Goal: Check status: Check status

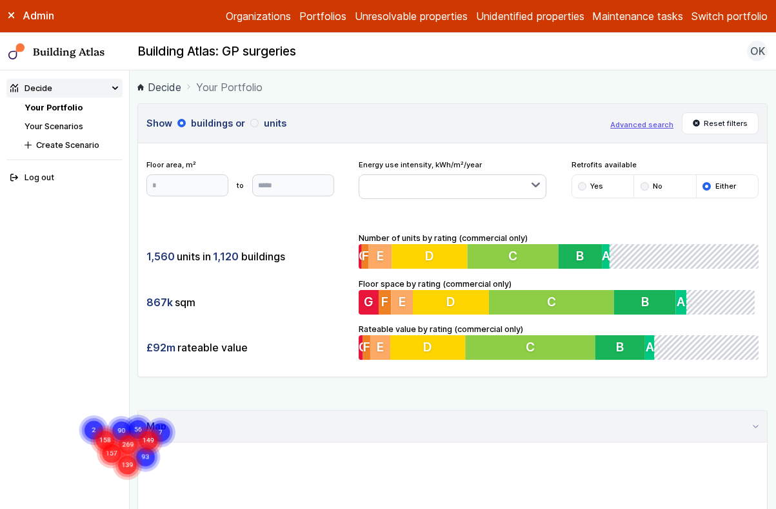
click at [747, 13] on button "Switch portfolio" at bounding box center [730, 15] width 76 height 15
click at [0, 0] on button "IEM360" at bounding box center [0, 0] width 0 height 0
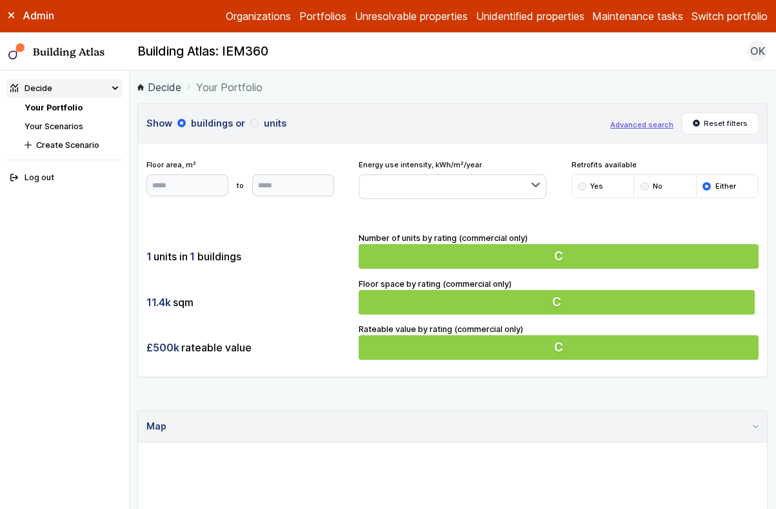
click at [390, 116] on h3 "Show buildings or units" at bounding box center [375, 123] width 456 height 14
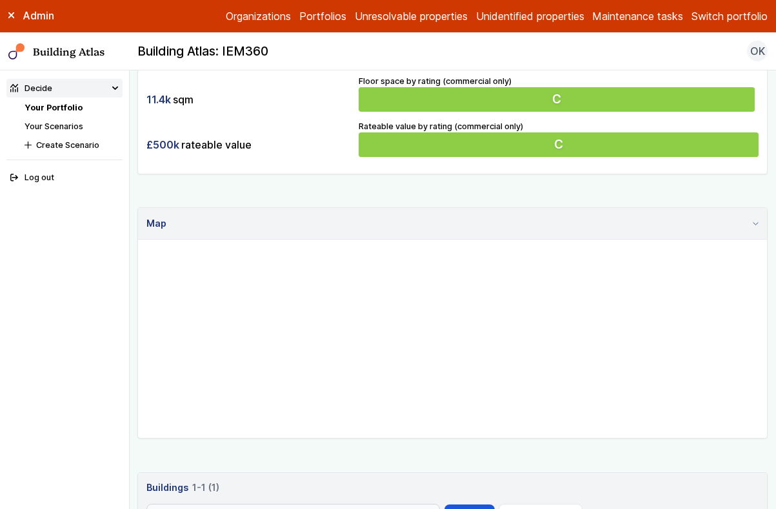
scroll to position [225, 0]
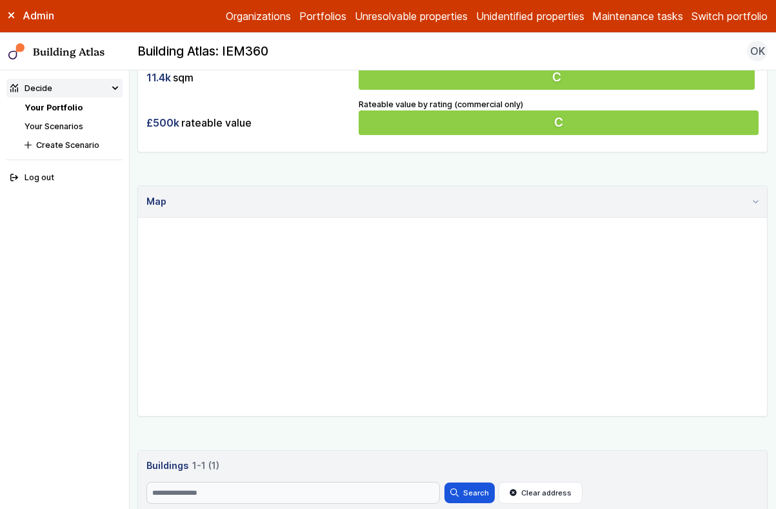
click at [448, 445] on div "Show buildings or units Advanced search Reset filters Floor area, m² to Update …" at bounding box center [452, 245] width 631 height 732
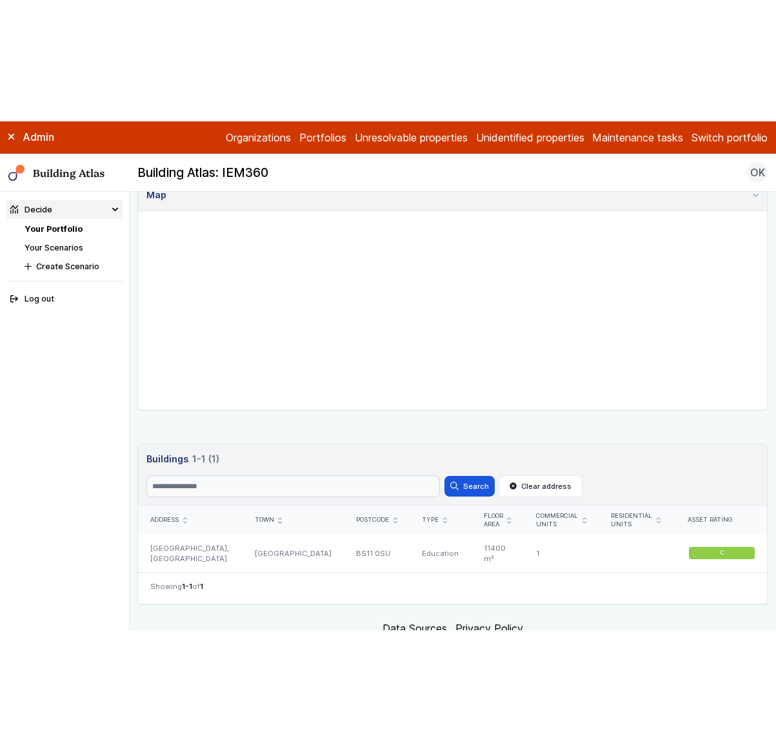
scroll to position [400, 0]
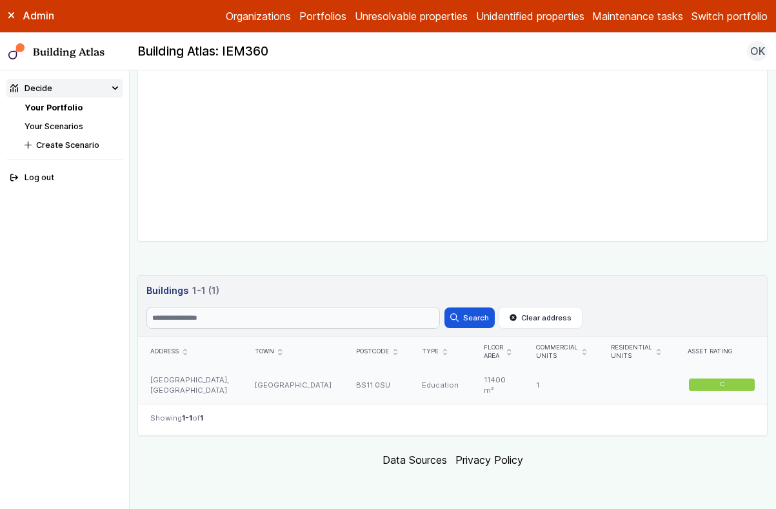
click at [287, 390] on div "[GEOGRAPHIC_DATA]" at bounding box center [293, 384] width 101 height 37
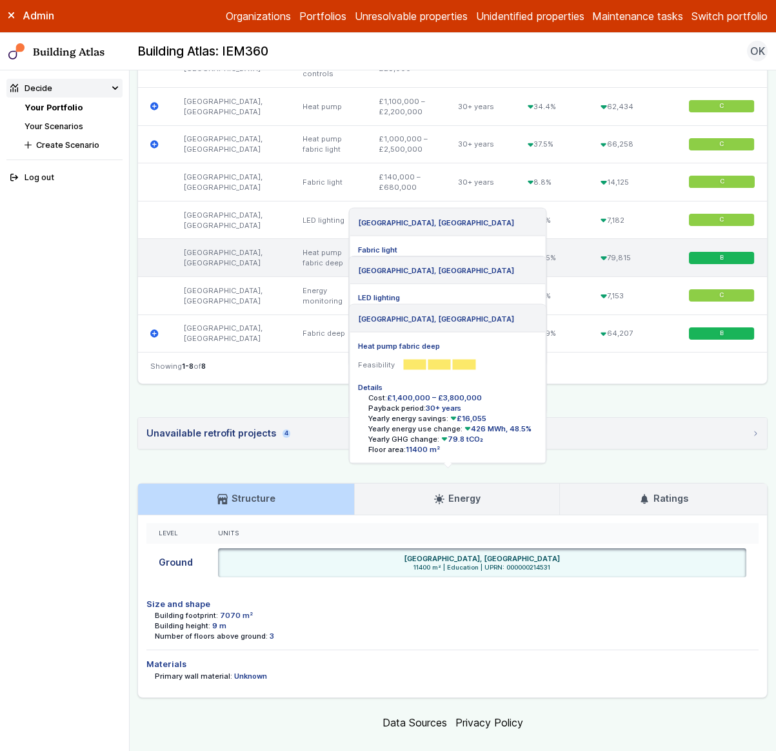
scroll to position [644, 0]
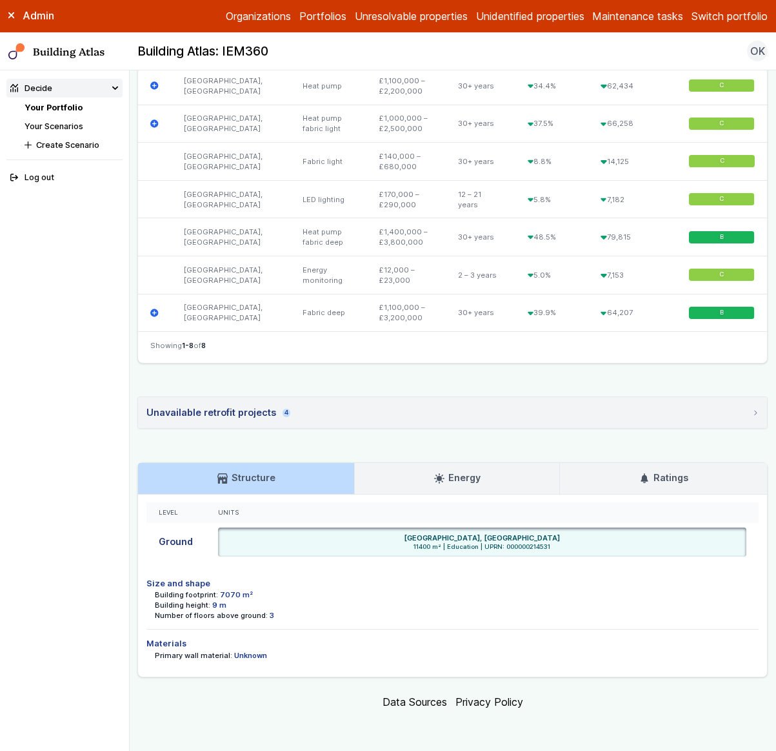
click at [436, 476] on icon at bounding box center [439, 478] width 10 height 10
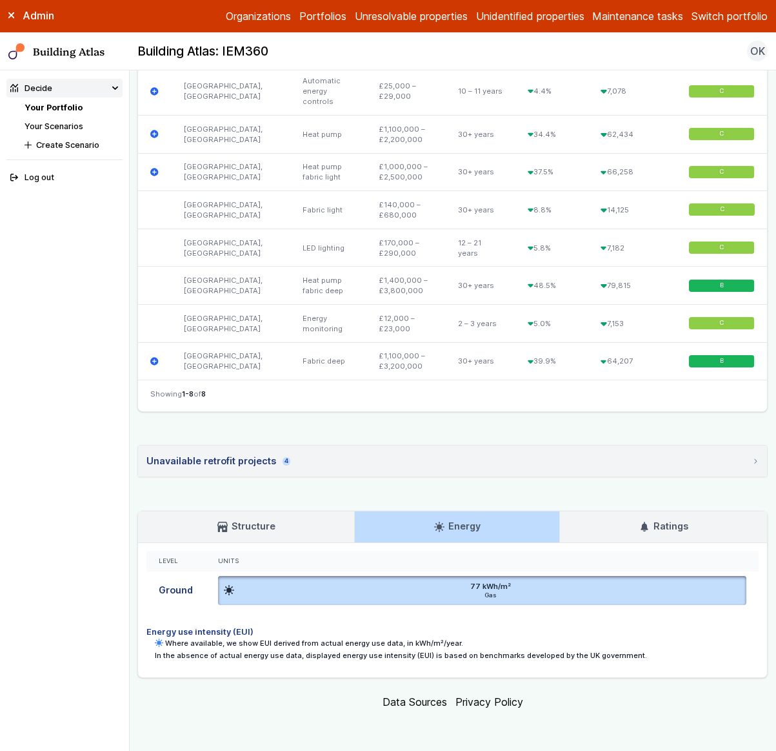
click at [654, 508] on h3 "Ratings" at bounding box center [664, 526] width 49 height 14
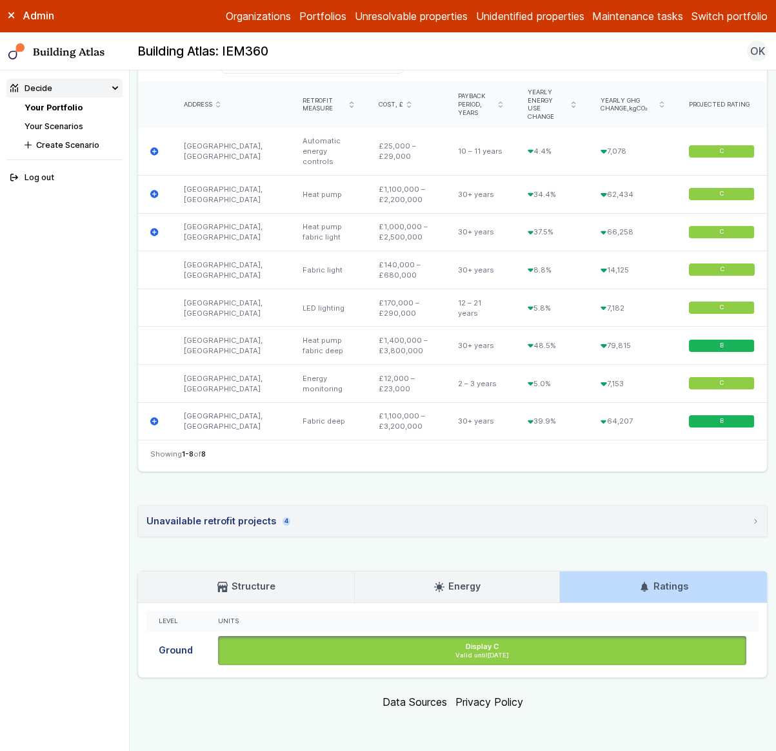
scroll to position [536, 0]
click at [469, 508] on h3 "Energy" at bounding box center [457, 586] width 46 height 14
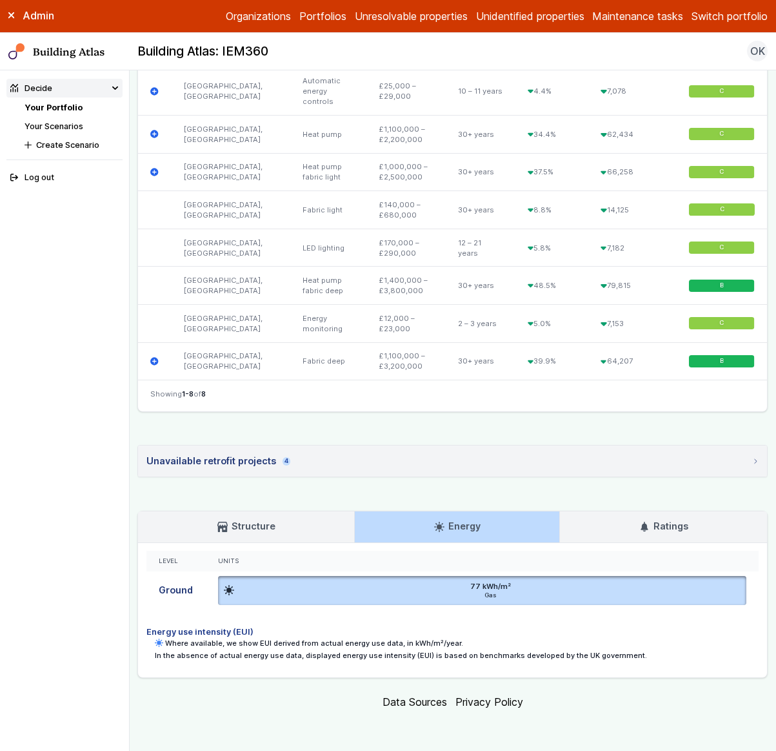
click at [658, 508] on h3 "Ratings" at bounding box center [664, 526] width 49 height 14
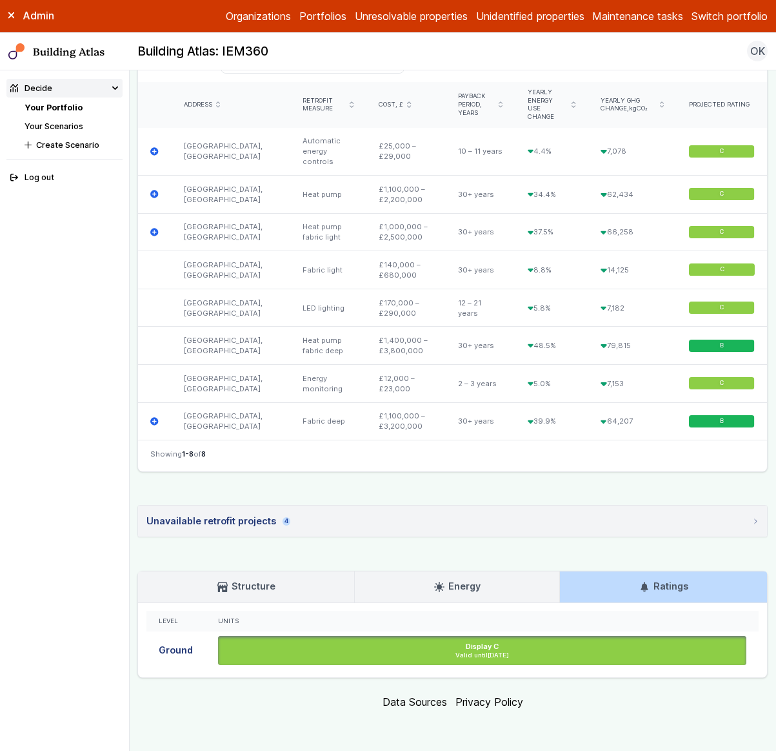
click at [467, 508] on h3 "Energy" at bounding box center [457, 586] width 46 height 14
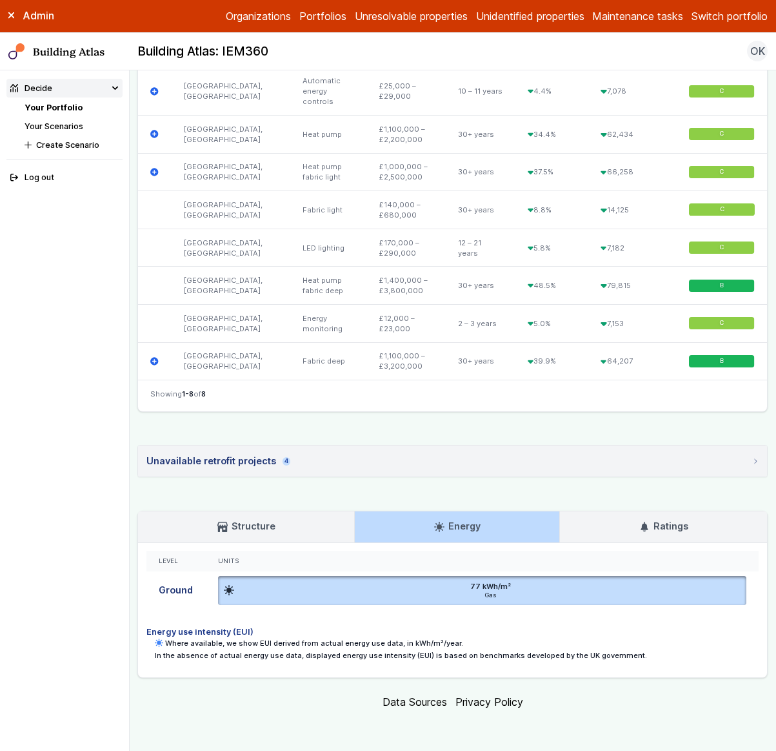
click at [283, 508] on link "Structure" at bounding box center [246, 526] width 216 height 31
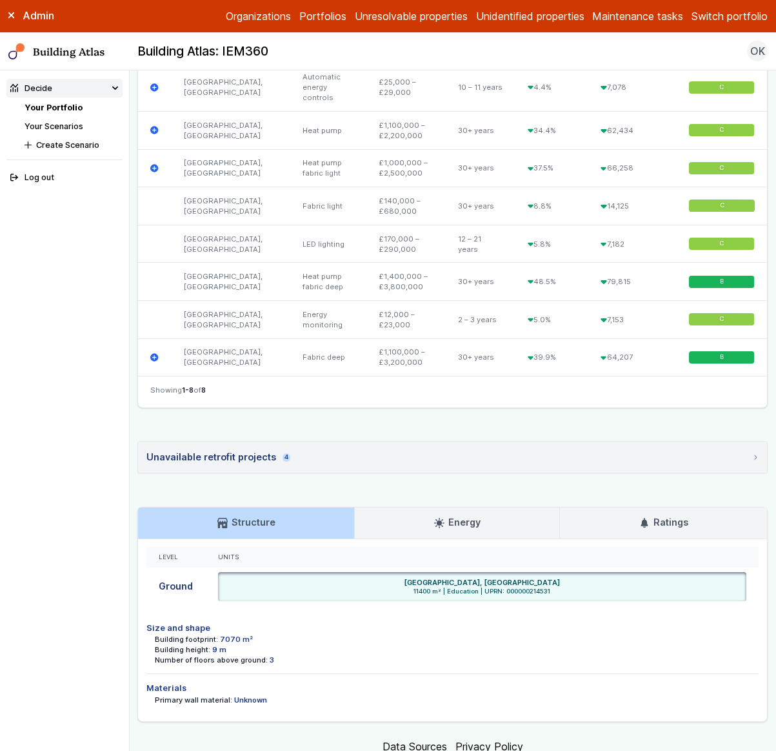
click at [434, 508] on icon at bounding box center [439, 523] width 10 height 10
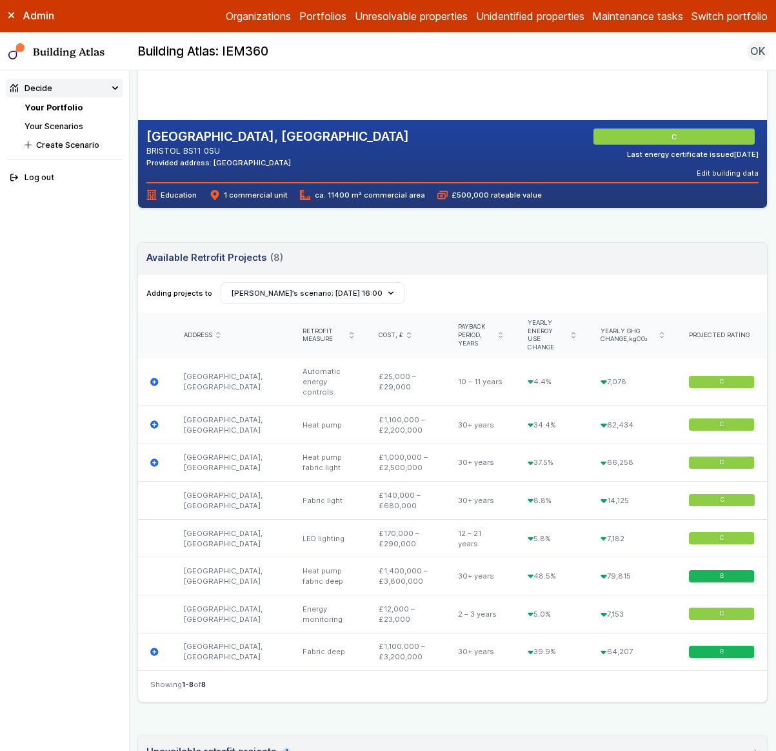
scroll to position [242, 0]
click at [322, 291] on button "Olga Khroustaleva’s scenario; 06 Oct 16:00" at bounding box center [313, 293] width 185 height 22
click at [66, 126] on link "Your Scenarios" at bounding box center [54, 126] width 59 height 10
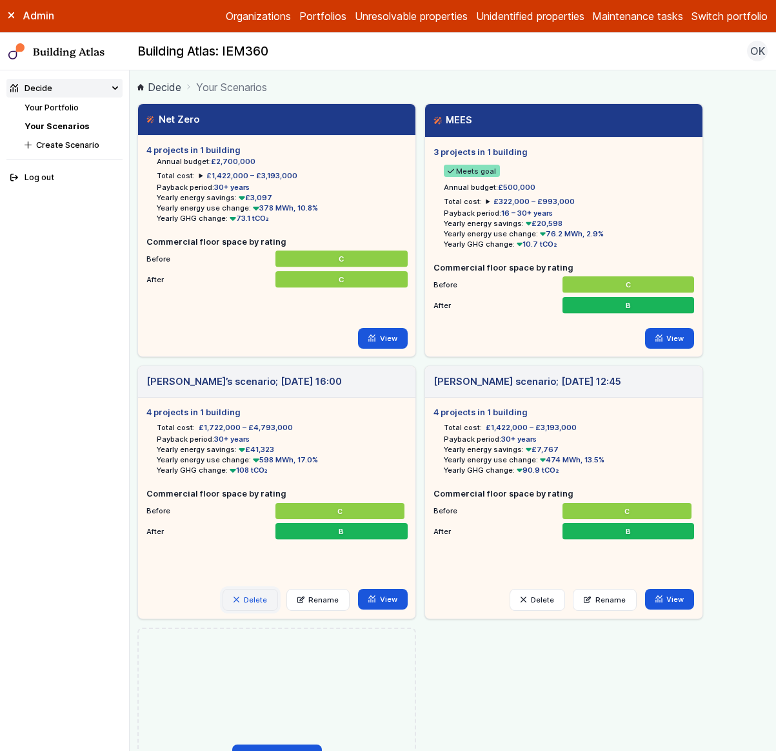
click at [252, 508] on button "Delete" at bounding box center [251, 600] width 56 height 22
click at [0, 0] on button "Delete" at bounding box center [0, 0] width 0 height 0
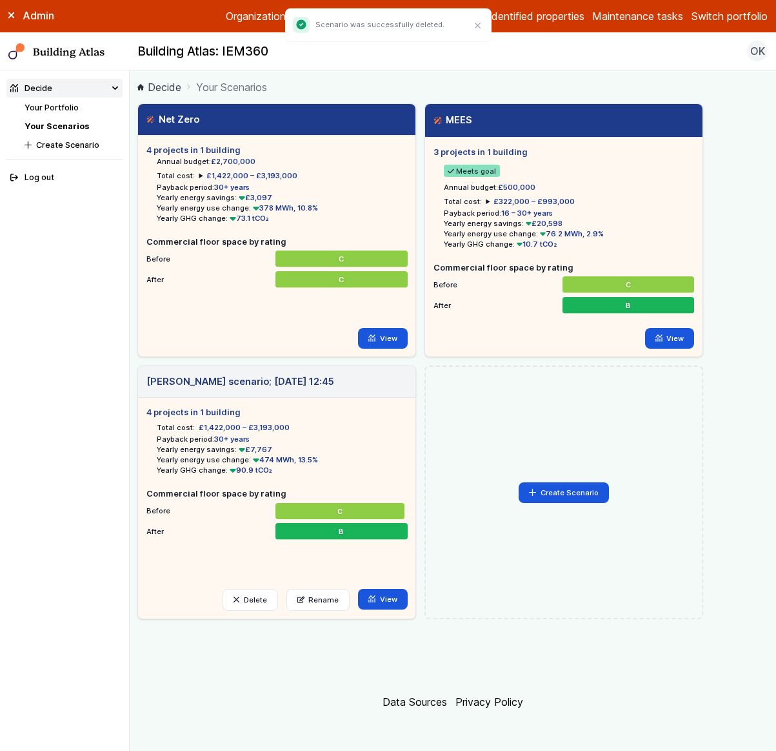
click at [72, 110] on link "Your Portfolio" at bounding box center [52, 108] width 54 height 10
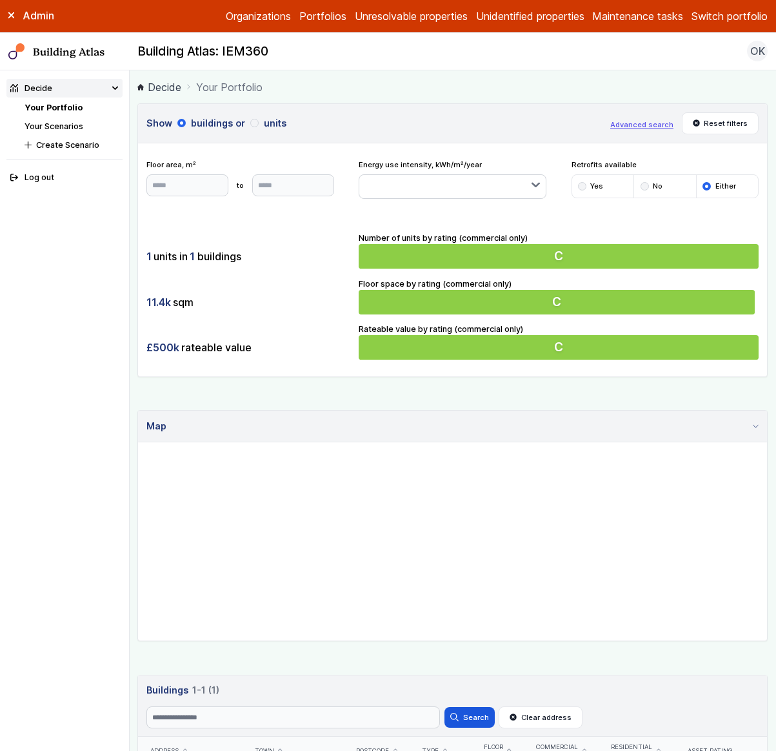
click at [407, 653] on div "Show buildings or units Advanced search Reset filters Floor area, m² to Update …" at bounding box center [452, 469] width 631 height 732
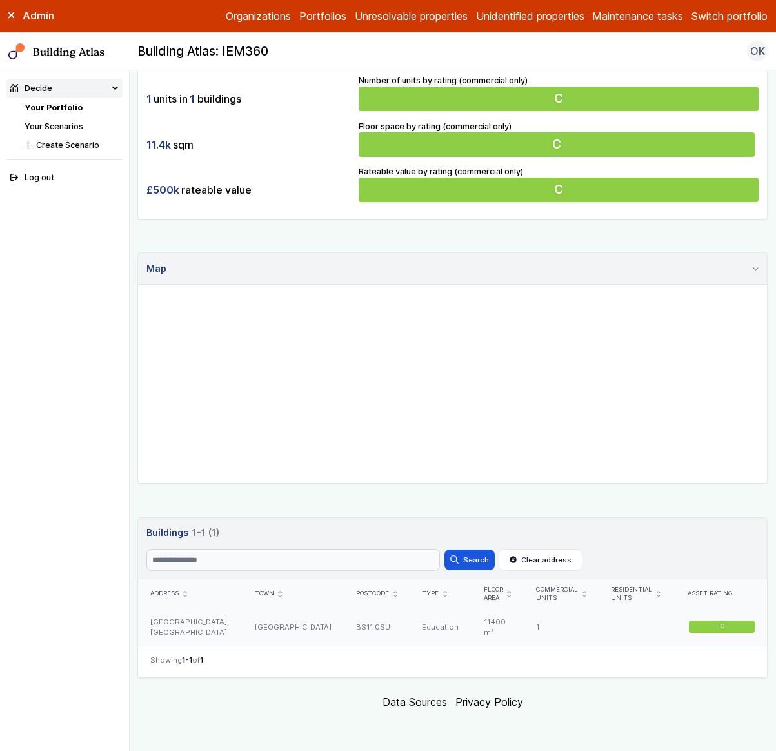
click at [296, 623] on div "[GEOGRAPHIC_DATA]" at bounding box center [293, 626] width 101 height 37
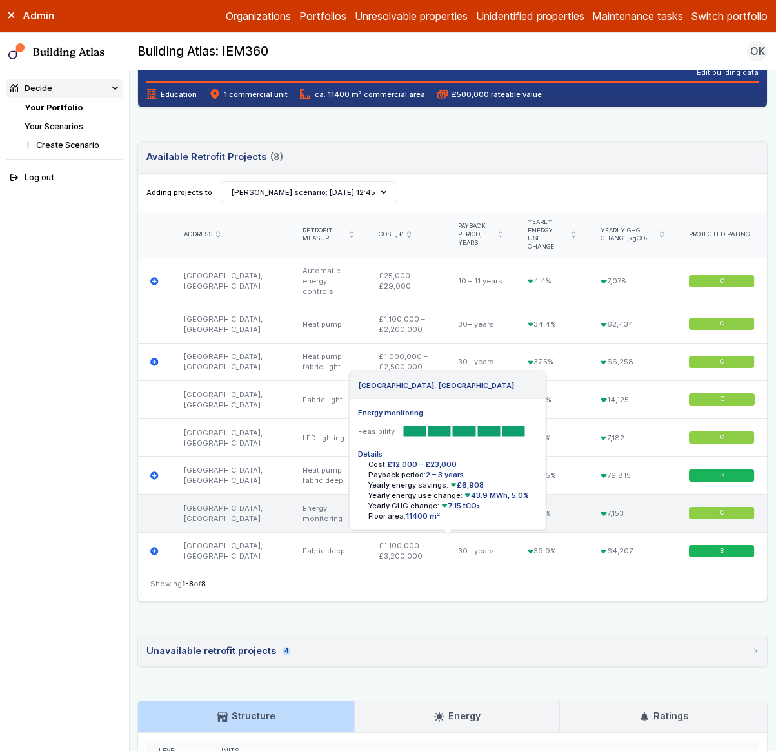
scroll to position [415, 0]
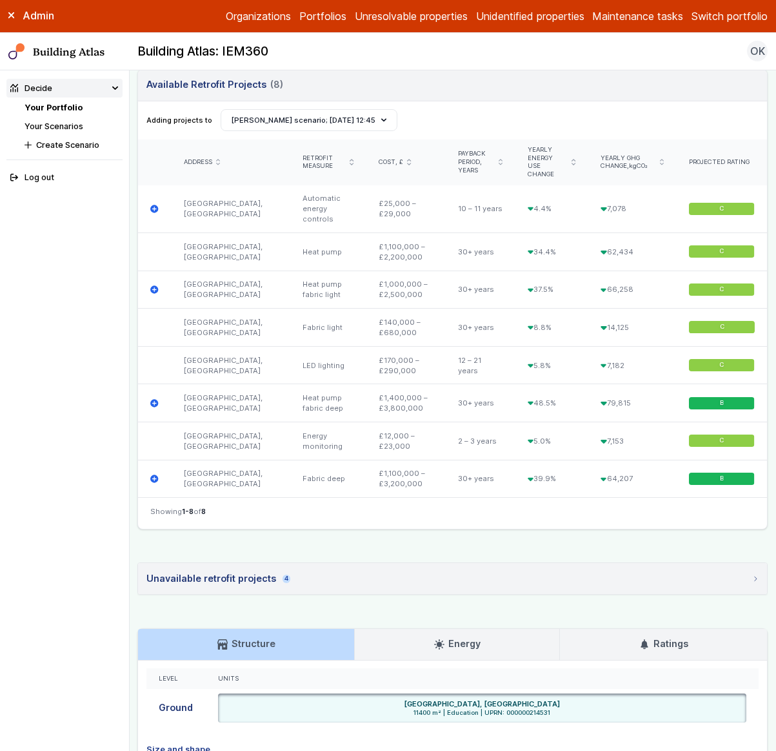
click at [330, 594] on summary "Unavailable retrofit projects 4" at bounding box center [452, 578] width 629 height 31
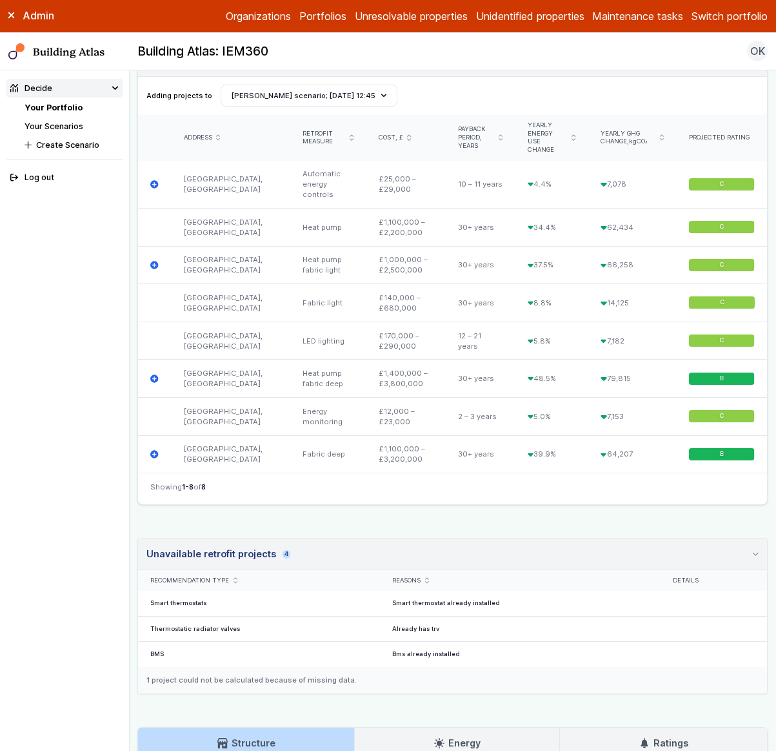
scroll to position [556, 0]
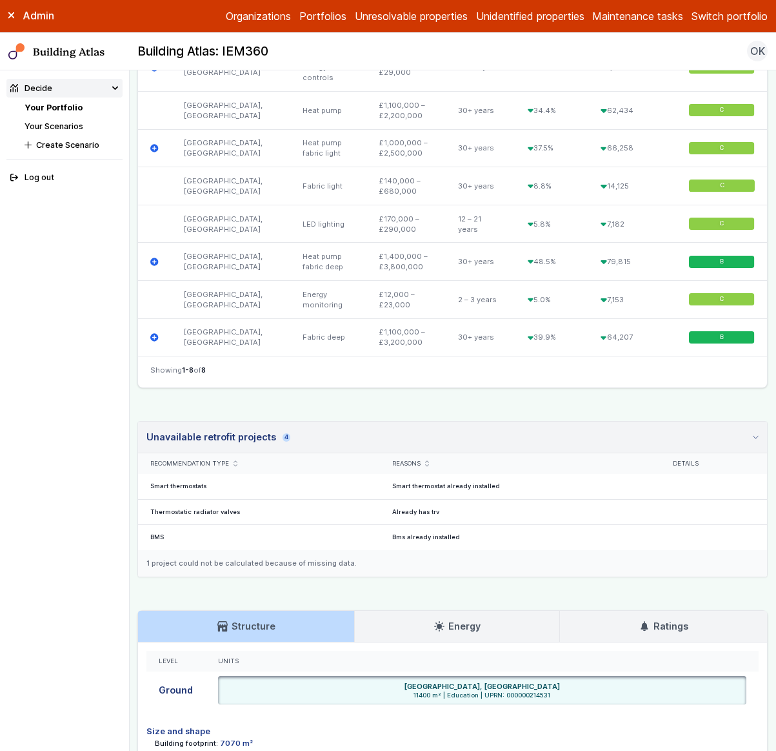
click at [328, 453] on summary "Unavailable retrofit projects 4" at bounding box center [452, 437] width 629 height 32
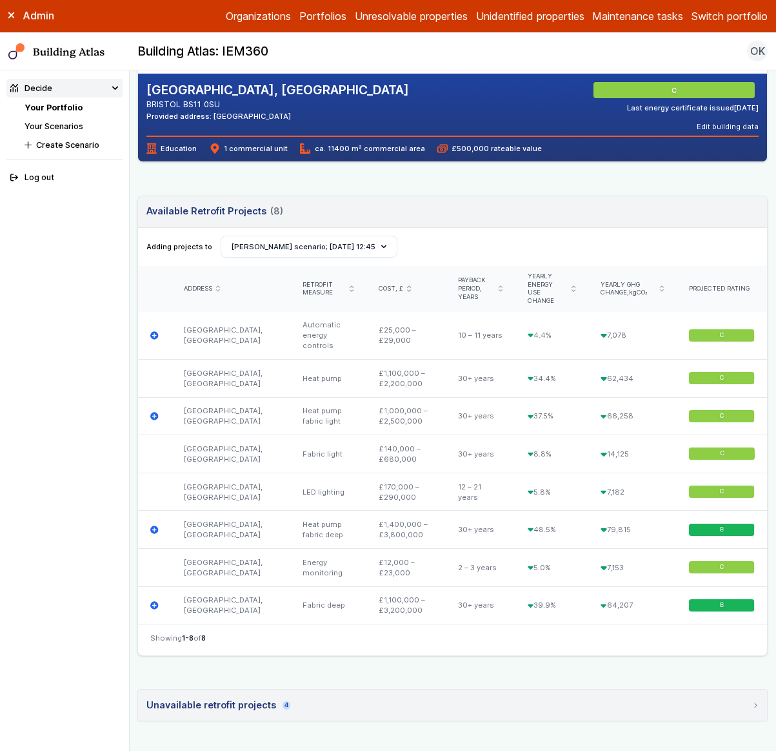
scroll to position [290, 0]
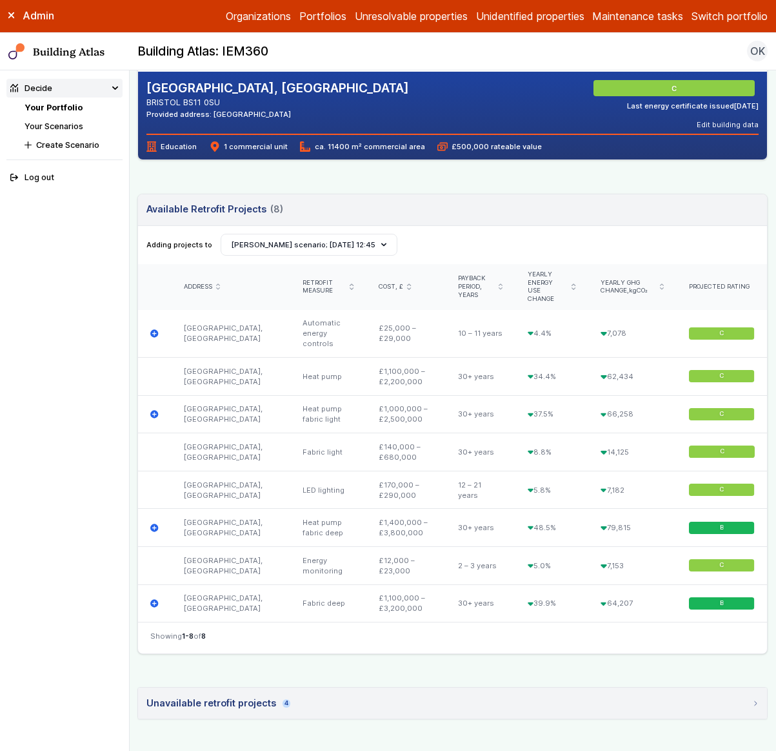
click at [68, 124] on link "Your Scenarios" at bounding box center [54, 126] width 59 height 10
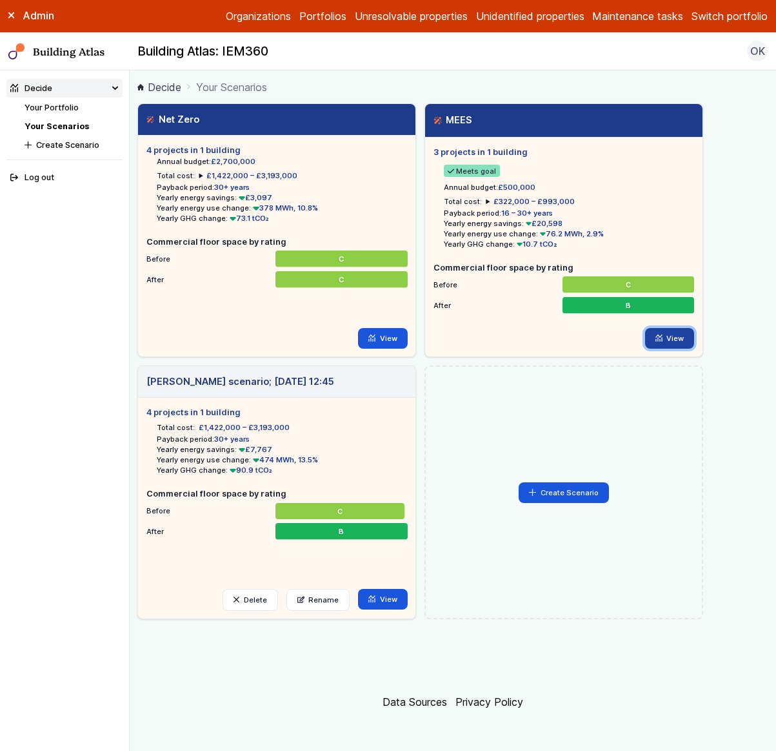
click at [660, 345] on link "View" at bounding box center [670, 338] width 50 height 21
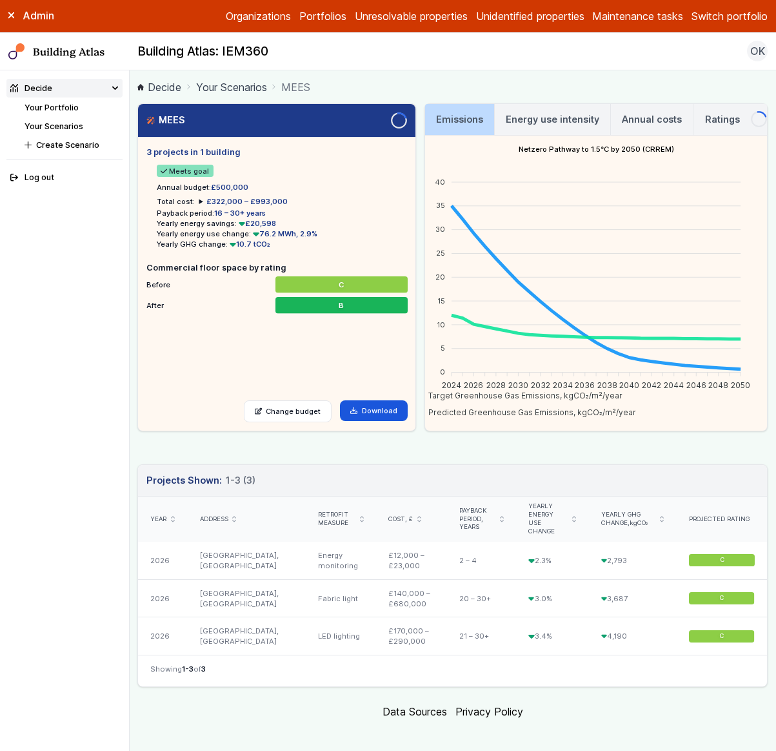
click at [46, 126] on link "Your Scenarios" at bounding box center [54, 126] width 59 height 10
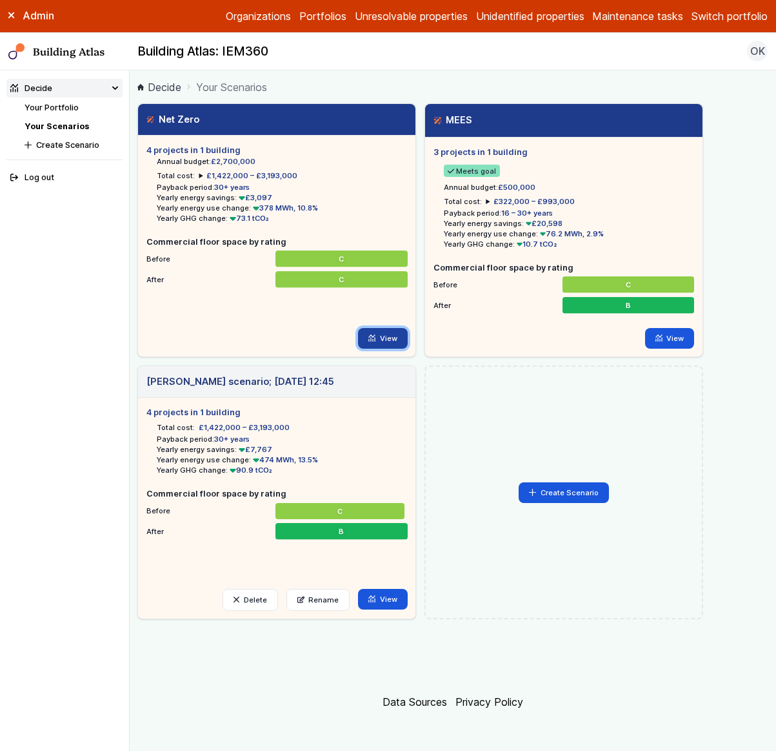
click at [383, 332] on link "View" at bounding box center [383, 338] width 50 height 21
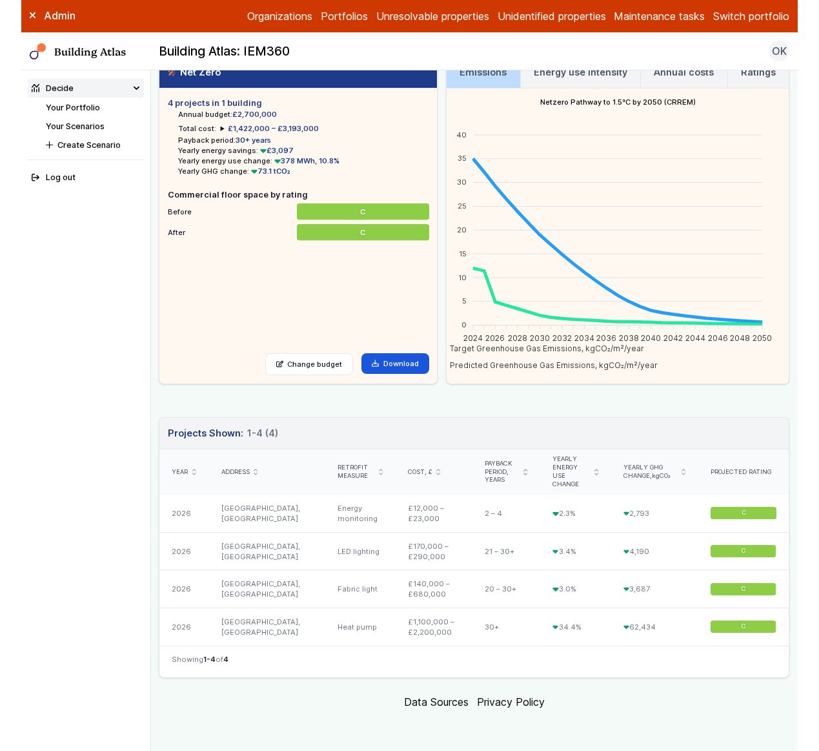
scroll to position [56, 0]
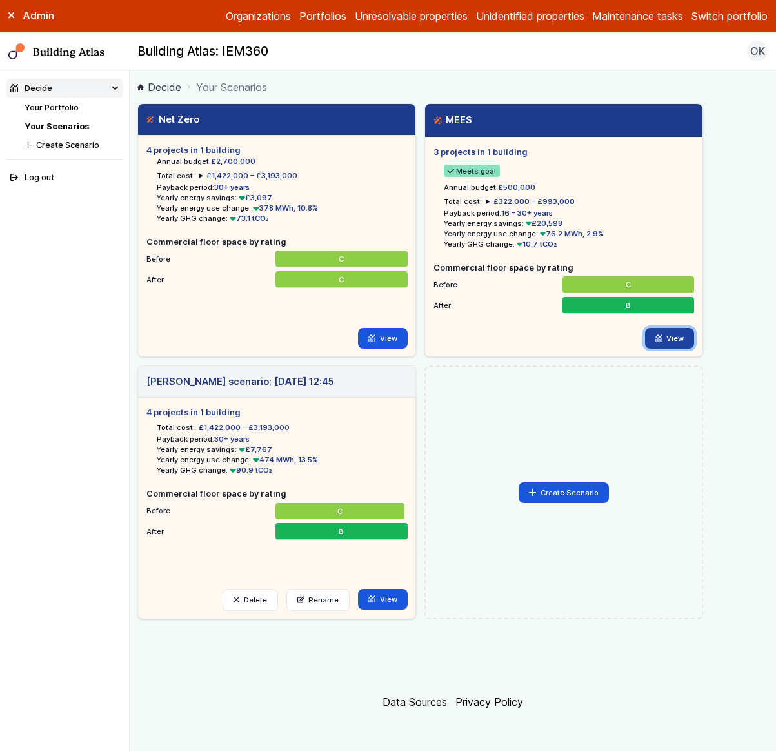
click at [673, 341] on link "View" at bounding box center [670, 338] width 50 height 21
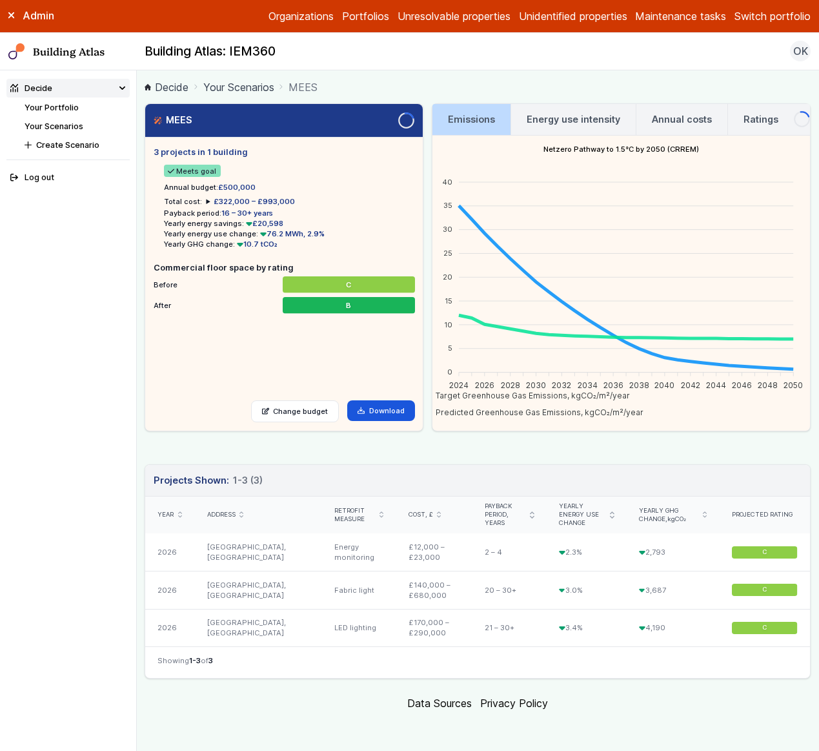
click at [59, 122] on link "Your Scenarios" at bounding box center [54, 126] width 59 height 10
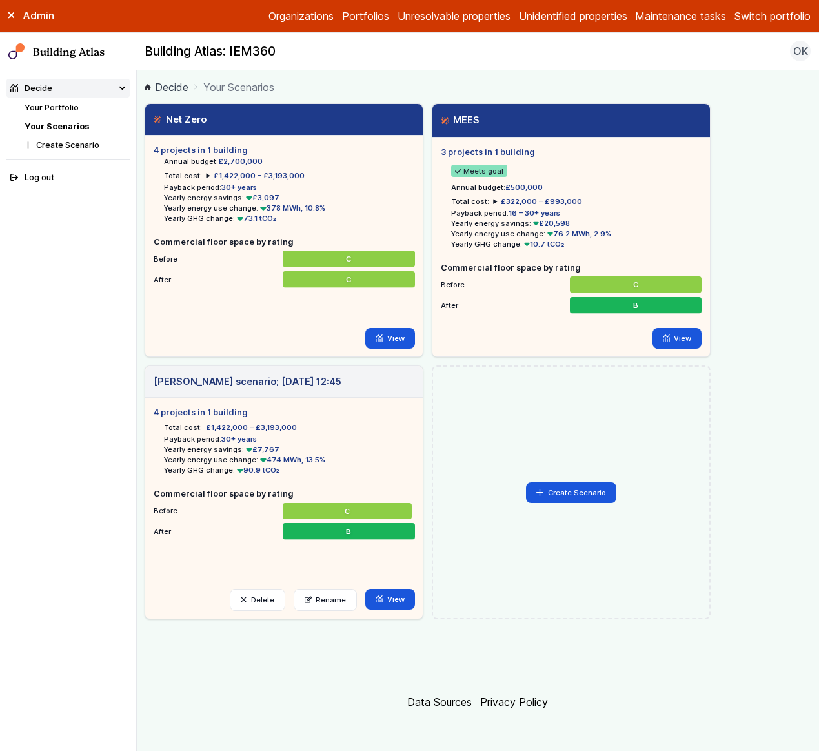
click at [60, 108] on link "Your Portfolio" at bounding box center [52, 108] width 54 height 10
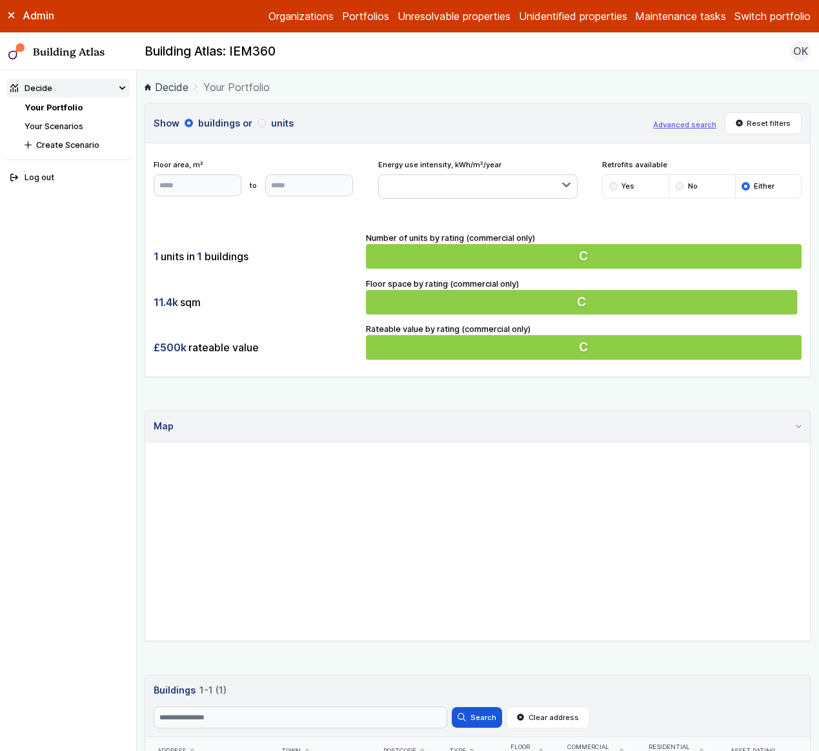
click at [509, 667] on div "Show buildings or units Advanced search Reset filters Floor area, m² to Update …" at bounding box center [478, 469] width 666 height 732
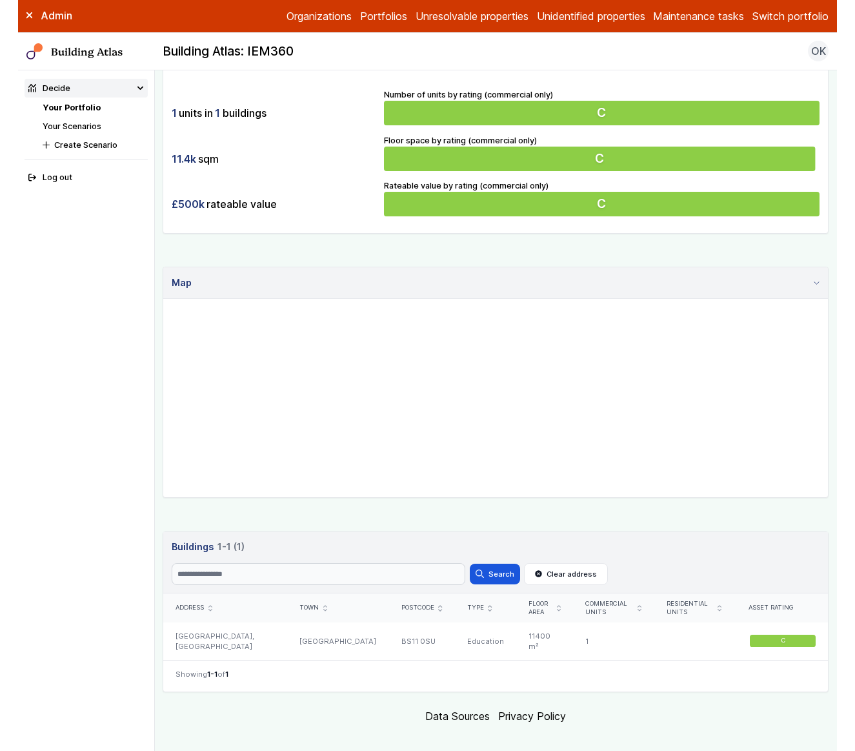
scroll to position [157, 0]
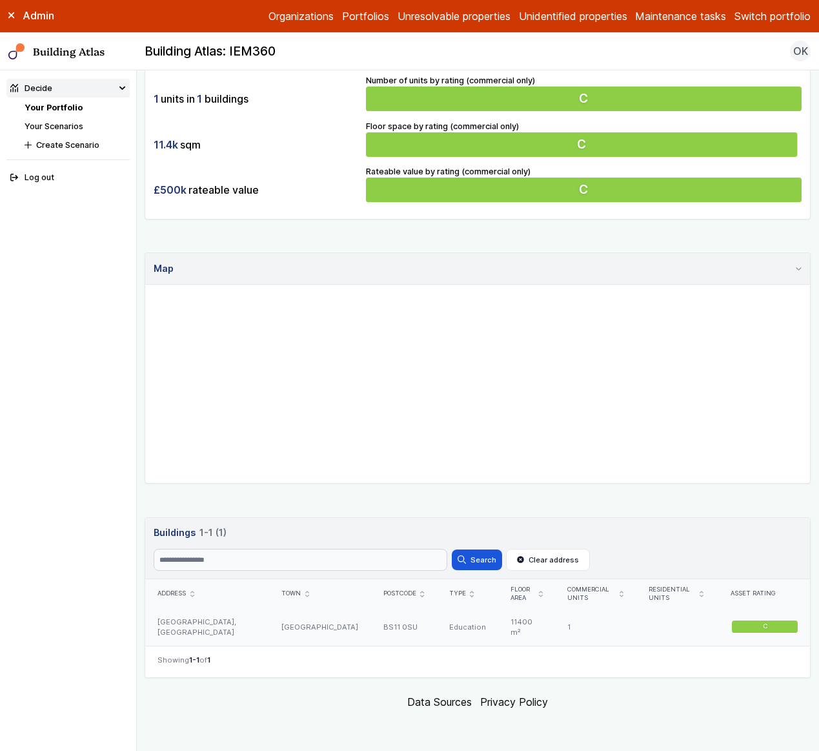
click at [247, 634] on div "[GEOGRAPHIC_DATA], [GEOGRAPHIC_DATA]" at bounding box center [207, 626] width 124 height 37
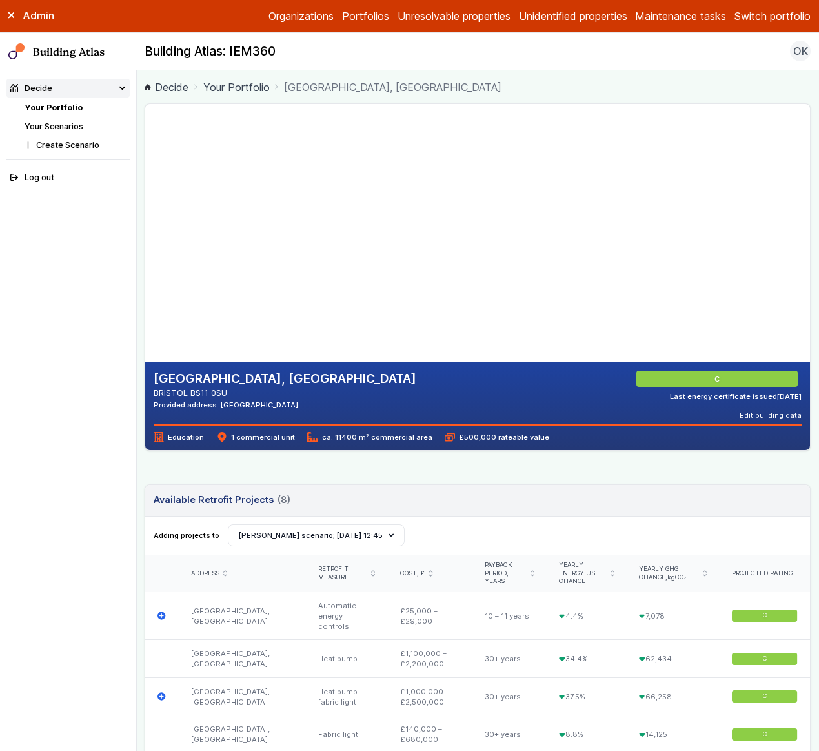
drag, startPoint x: 279, startPoint y: 207, endPoint x: 341, endPoint y: 225, distance: 65.2
click at [145, 225] on gmp-map-3d at bounding box center [145, 233] width 0 height 258
drag, startPoint x: 245, startPoint y: 154, endPoint x: 276, endPoint y: 232, distance: 83.8
click at [145, 237] on gmp-map-3d at bounding box center [145, 233] width 0 height 258
drag, startPoint x: 281, startPoint y: 280, endPoint x: 288, endPoint y: 245, distance: 36.2
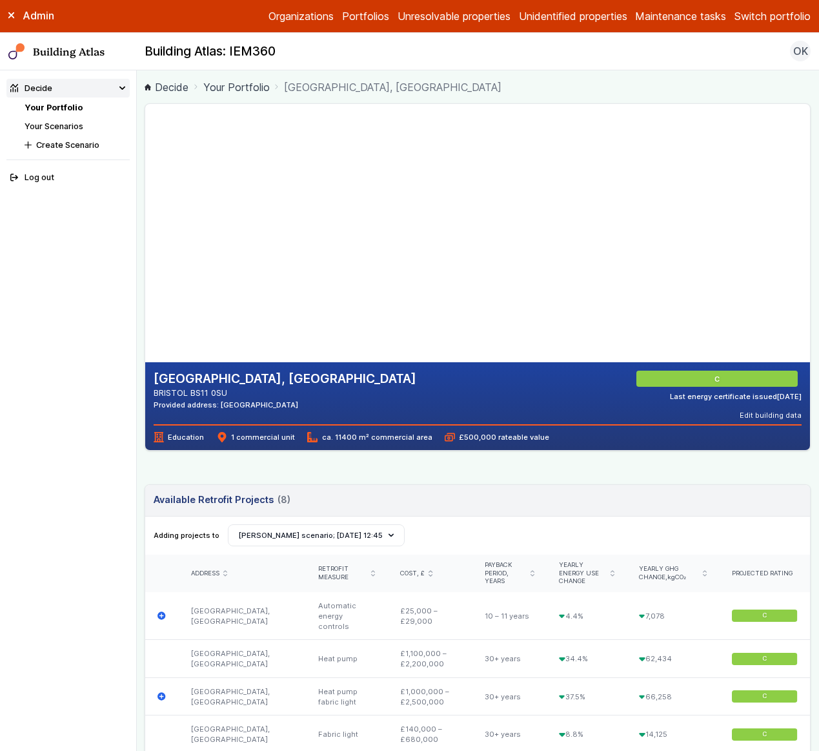
click at [145, 245] on gmp-map-3d at bounding box center [145, 233] width 0 height 258
drag, startPoint x: 326, startPoint y: 256, endPoint x: 282, endPoint y: 243, distance: 45.9
click at [145, 243] on gmp-map-3d at bounding box center [145, 233] width 0 height 258
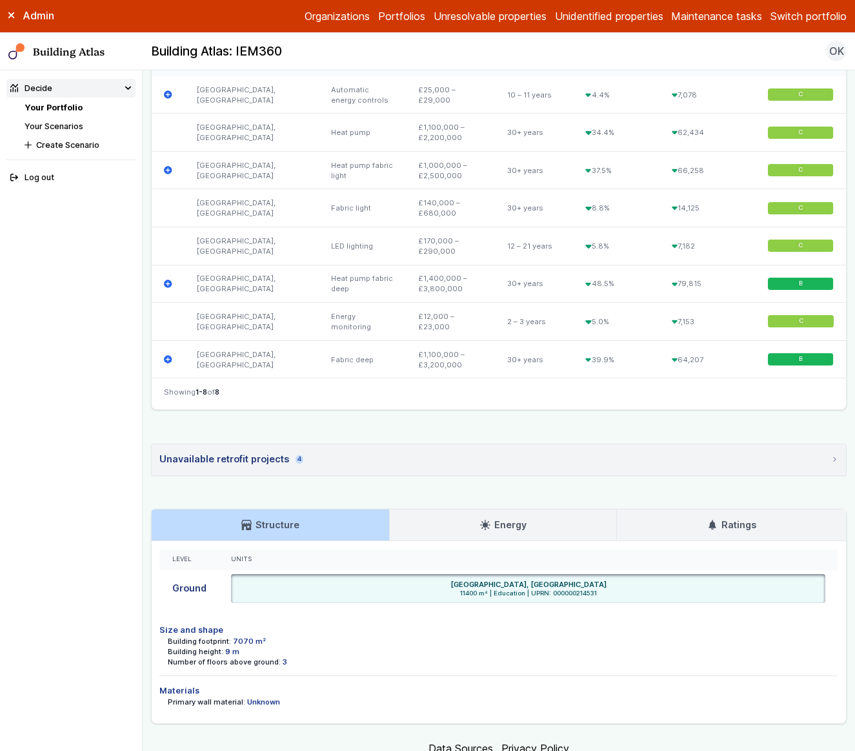
scroll to position [523, 0]
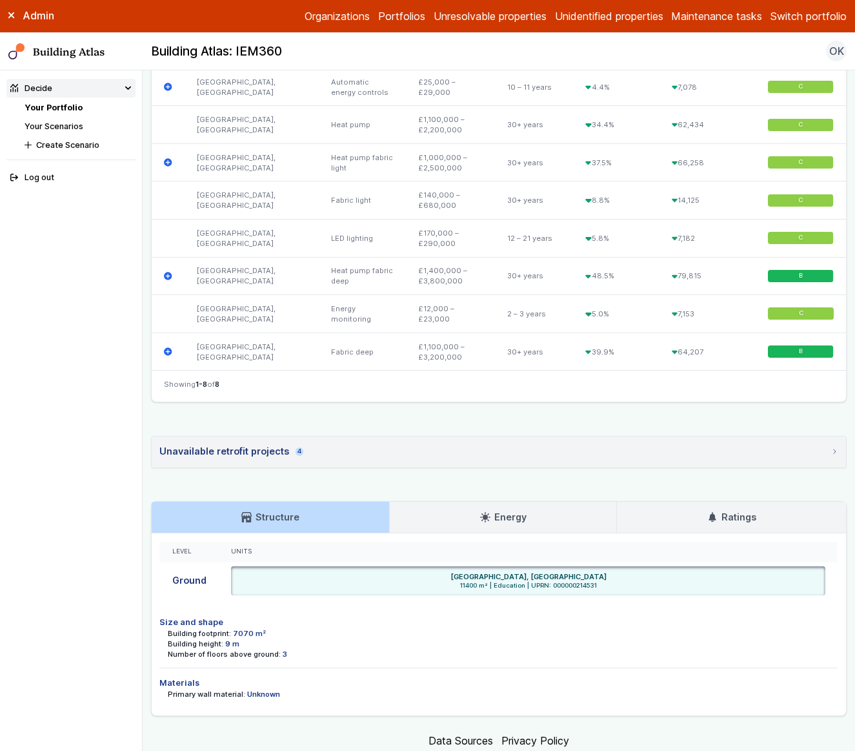
drag, startPoint x: 294, startPoint y: 688, endPoint x: 255, endPoint y: 688, distance: 38.7
click at [256, 689] on div "Primary wall material: Unknown" at bounding box center [503, 694] width 670 height 10
click at [420, 455] on summary "Unavailable retrofit projects 4" at bounding box center [499, 451] width 695 height 31
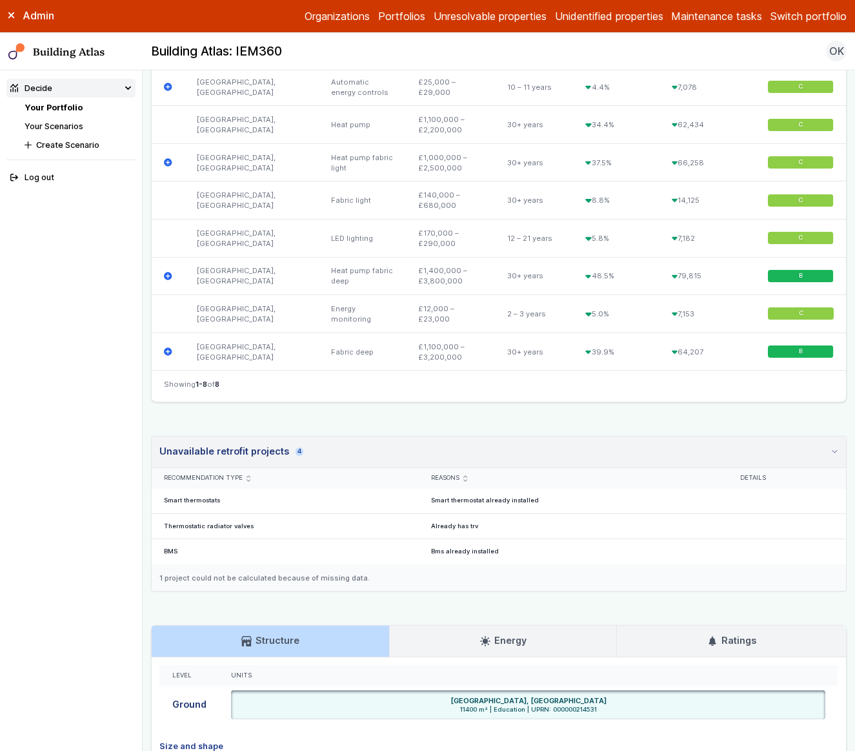
drag, startPoint x: 443, startPoint y: 454, endPoint x: 450, endPoint y: 443, distance: 13.4
click at [443, 454] on summary "Unavailable retrofit projects 4" at bounding box center [499, 452] width 695 height 32
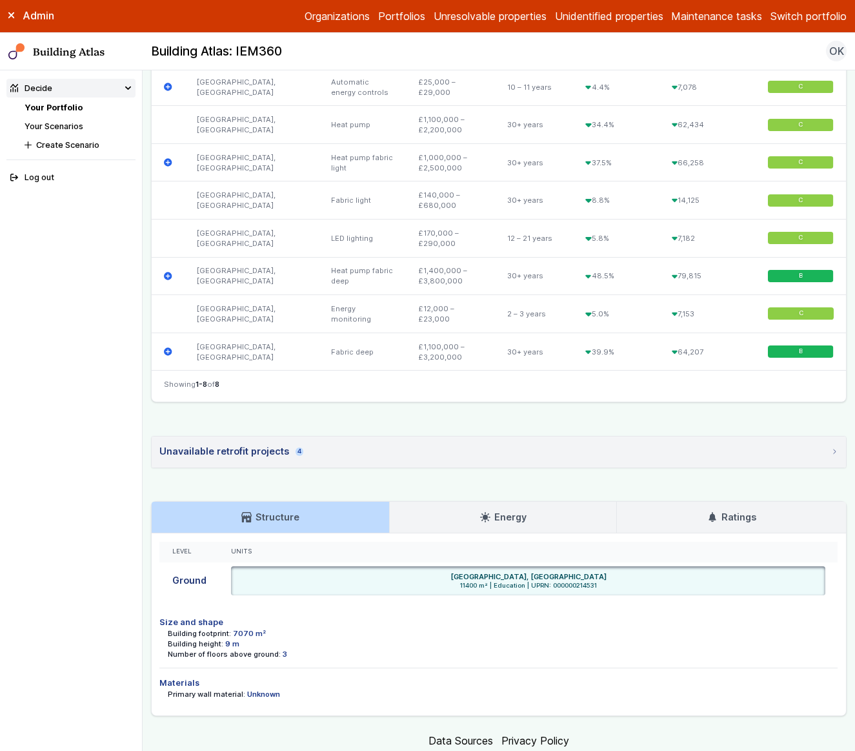
click at [468, 511] on link "Energy" at bounding box center [503, 516] width 227 height 31
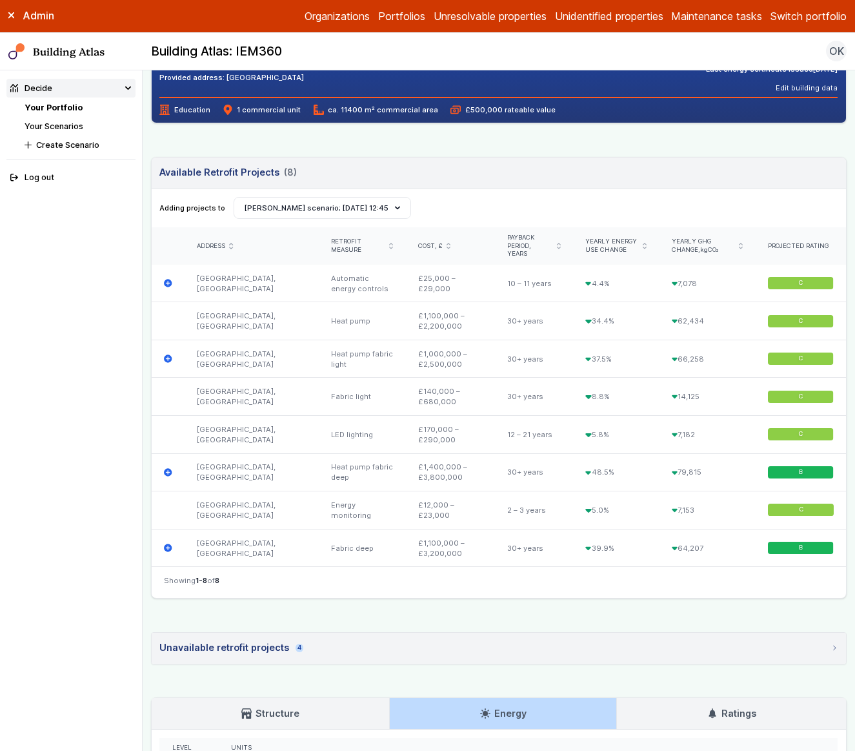
scroll to position [331, 0]
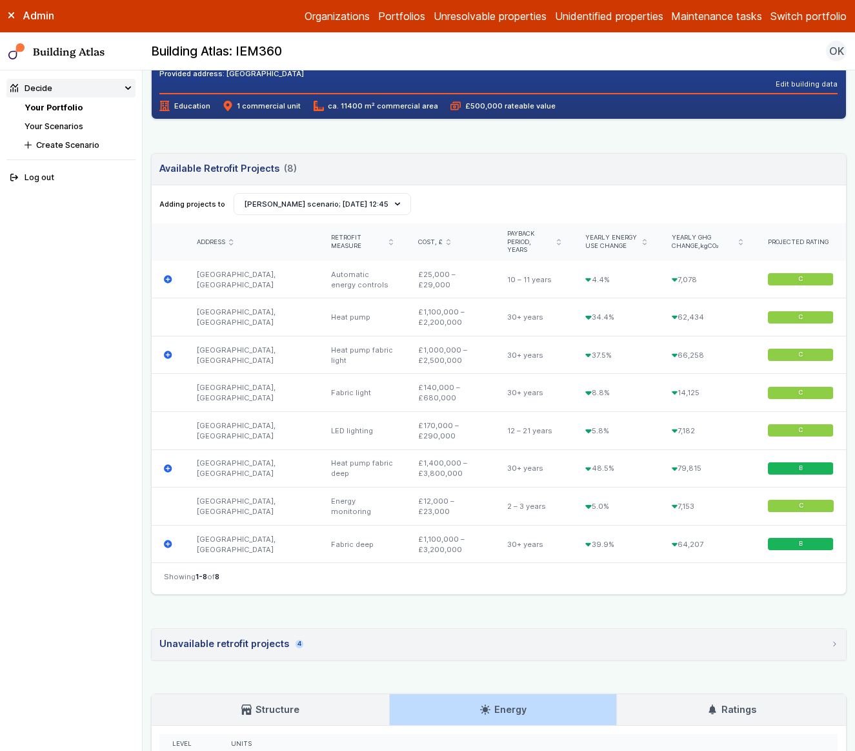
click at [328, 634] on summary "Unavailable retrofit projects 4" at bounding box center [499, 644] width 695 height 31
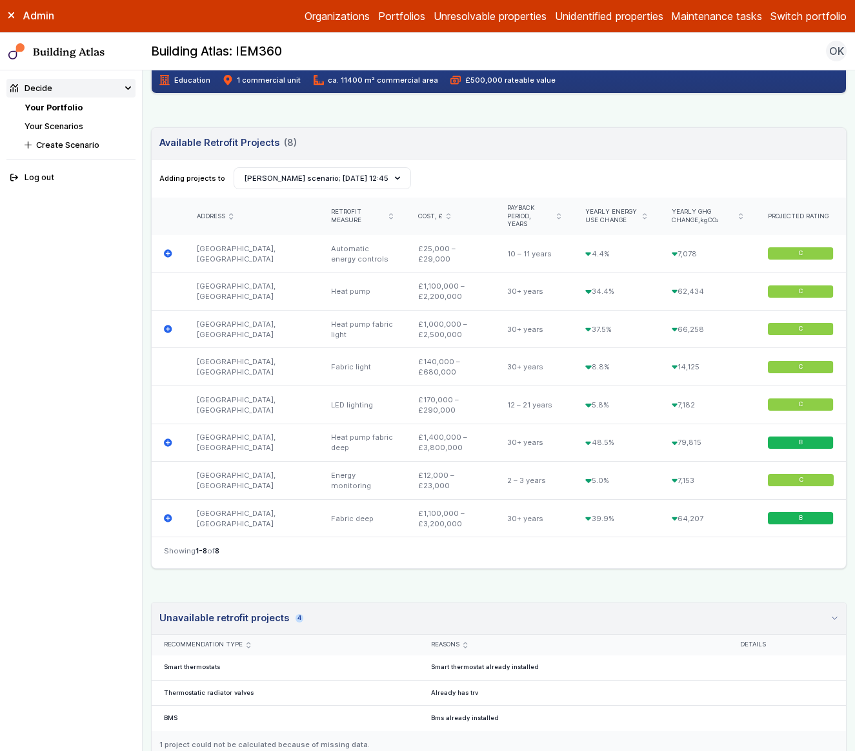
scroll to position [339, 0]
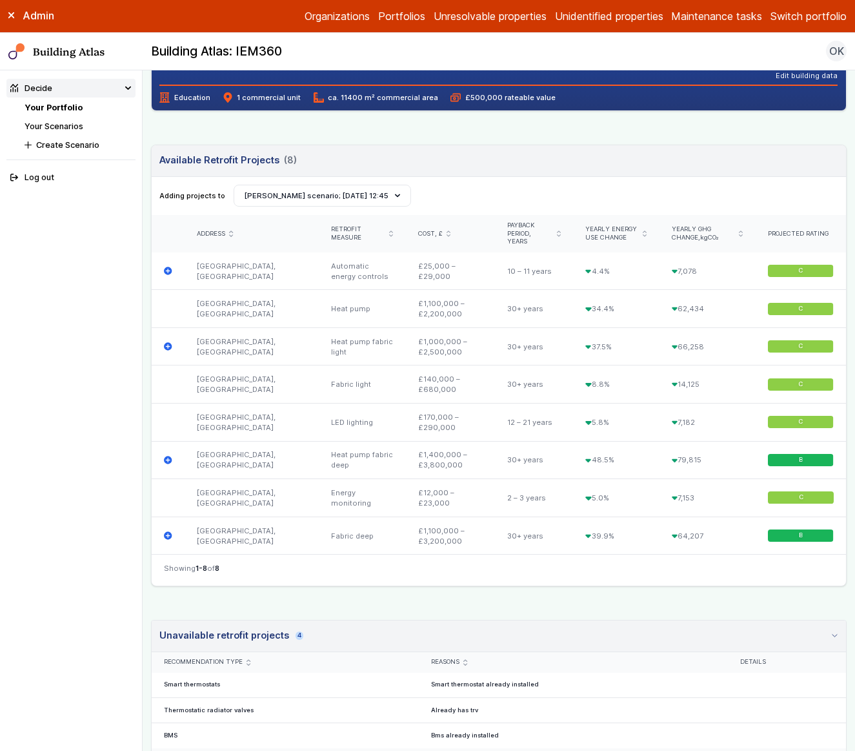
click at [71, 125] on link "Your Scenarios" at bounding box center [54, 126] width 59 height 10
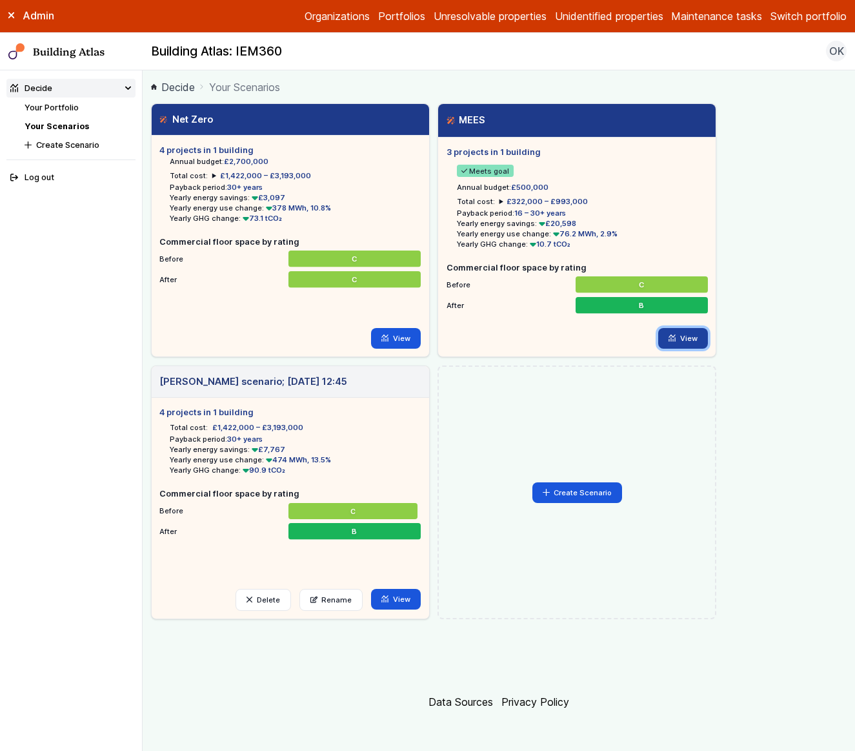
click at [688, 338] on link "View" at bounding box center [683, 338] width 50 height 21
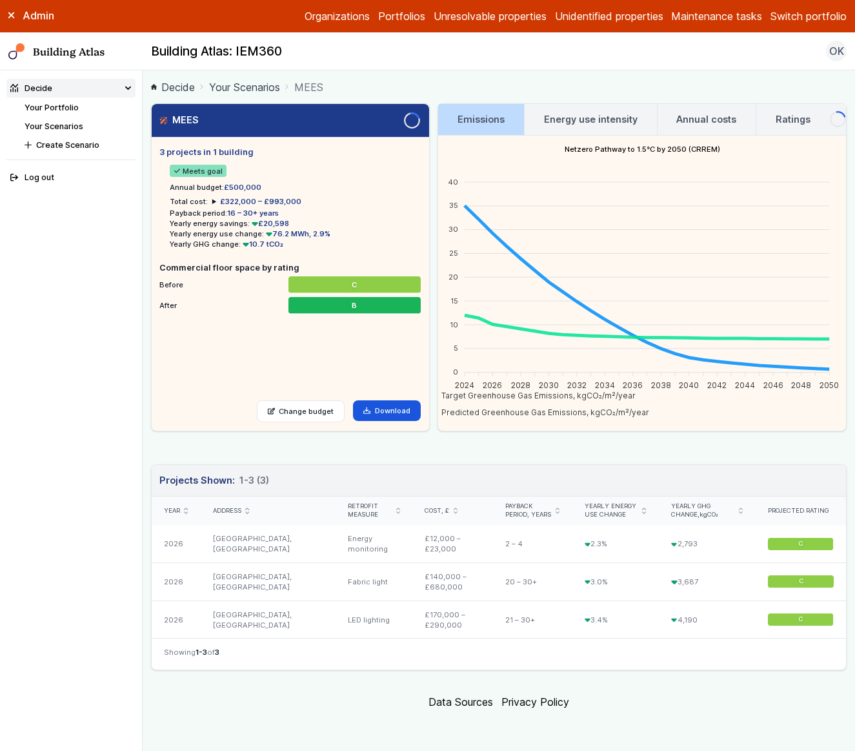
click at [259, 86] on link "Your Scenarios" at bounding box center [244, 86] width 71 height 15
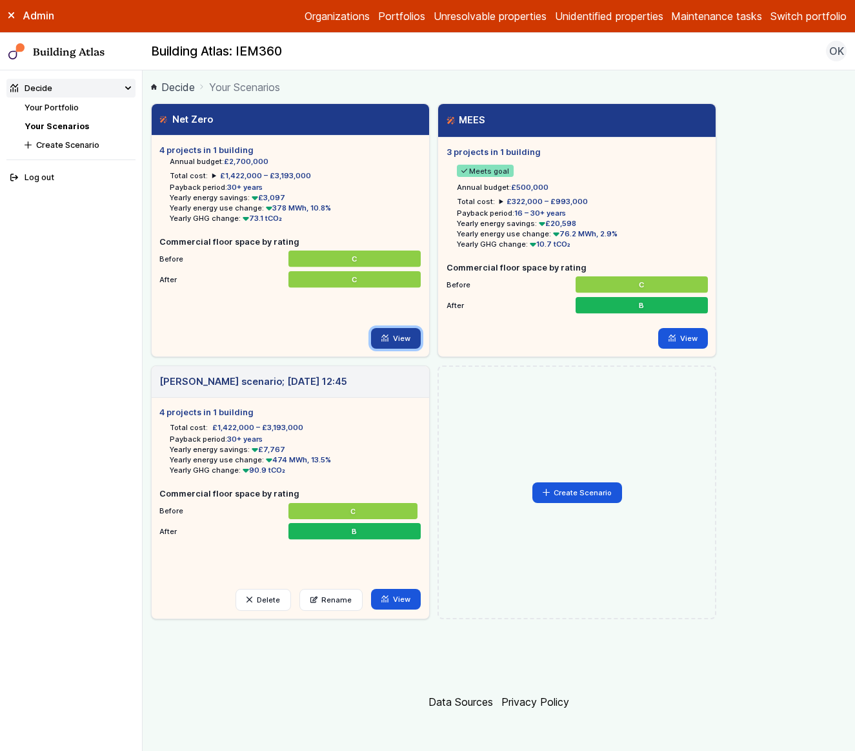
click at [390, 334] on link "View" at bounding box center [396, 338] width 50 height 21
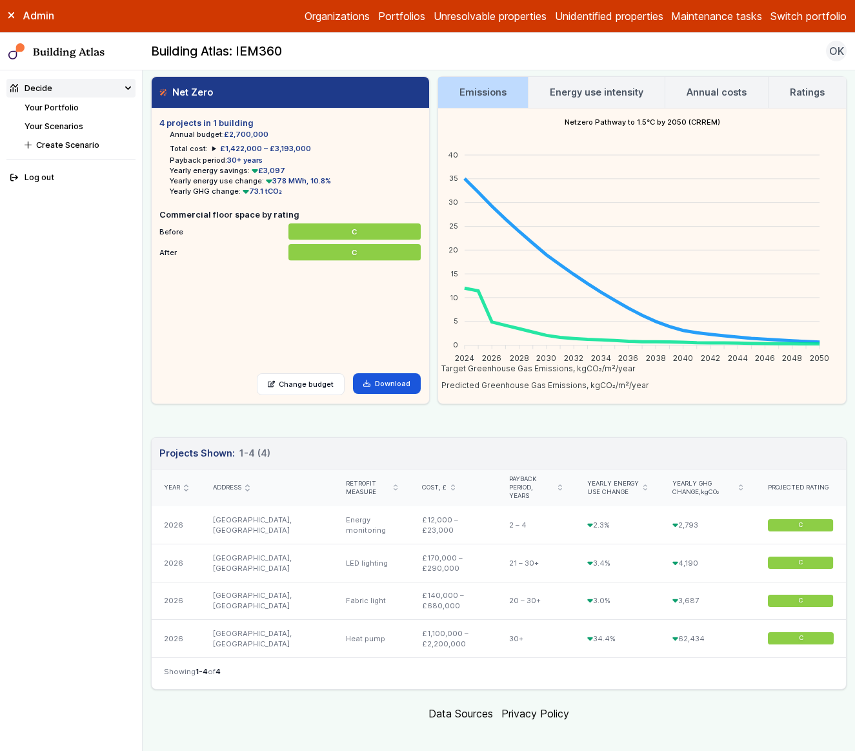
scroll to position [30, 0]
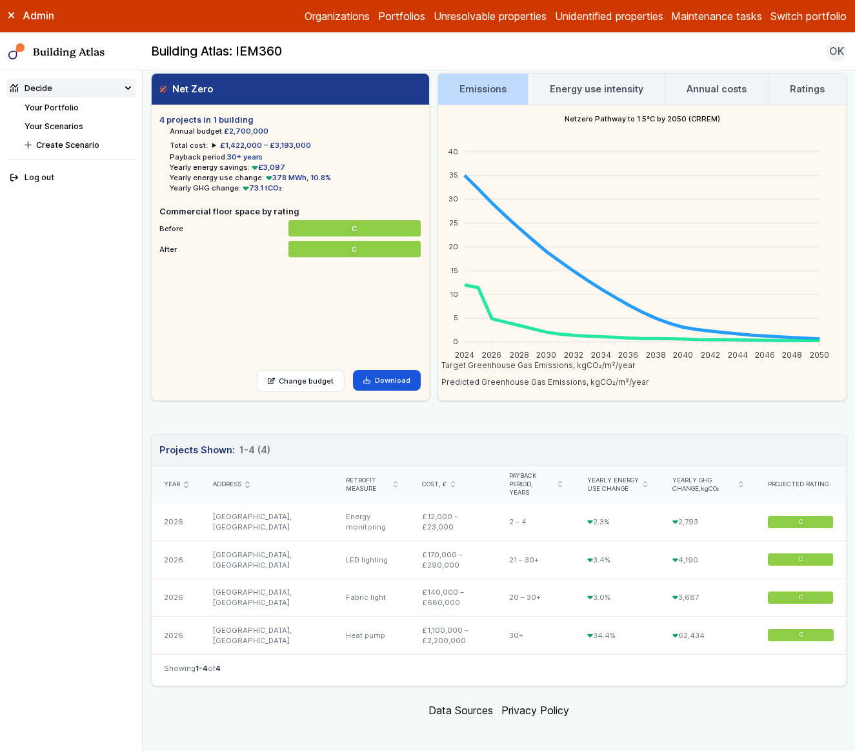
click at [586, 92] on h3 "Energy use intensity" at bounding box center [597, 89] width 94 height 14
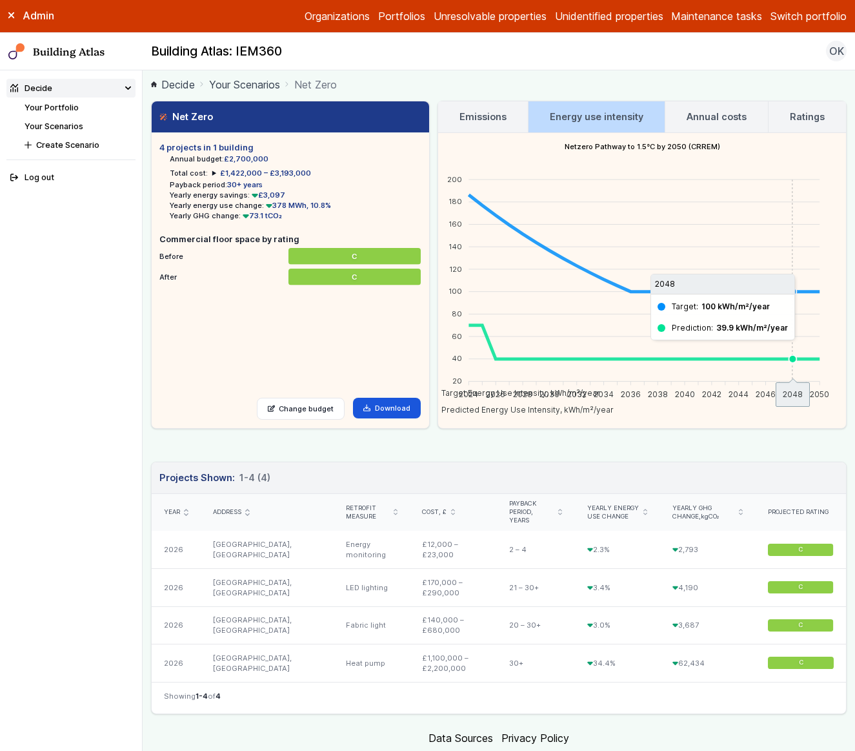
scroll to position [0, 0]
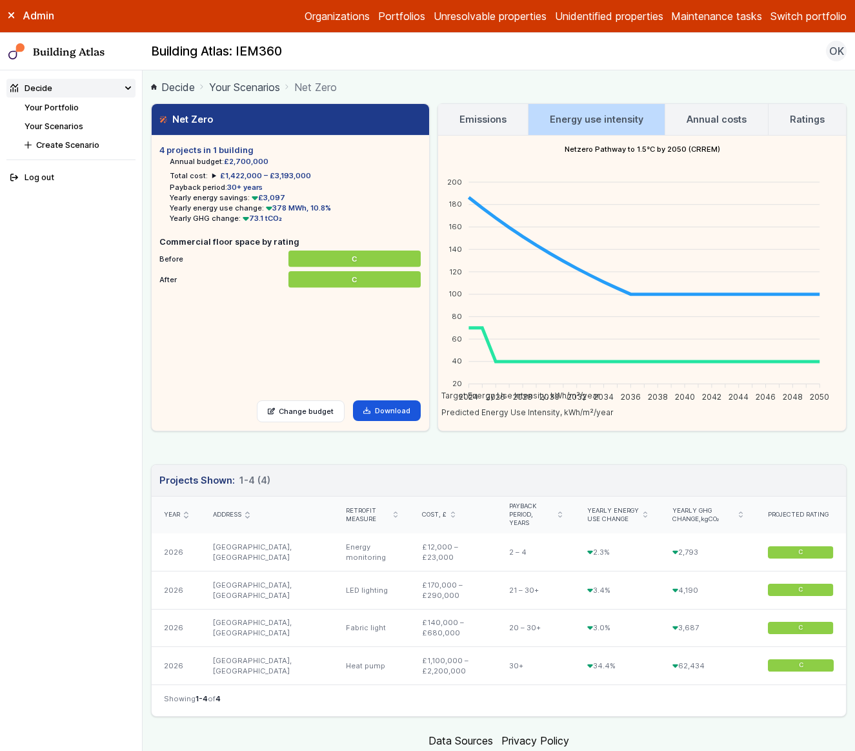
click at [723, 88] on ol "Decide Your Scenarios Net Zero" at bounding box center [499, 87] width 696 height 16
click at [725, 108] on link "Annual costs" at bounding box center [716, 119] width 103 height 31
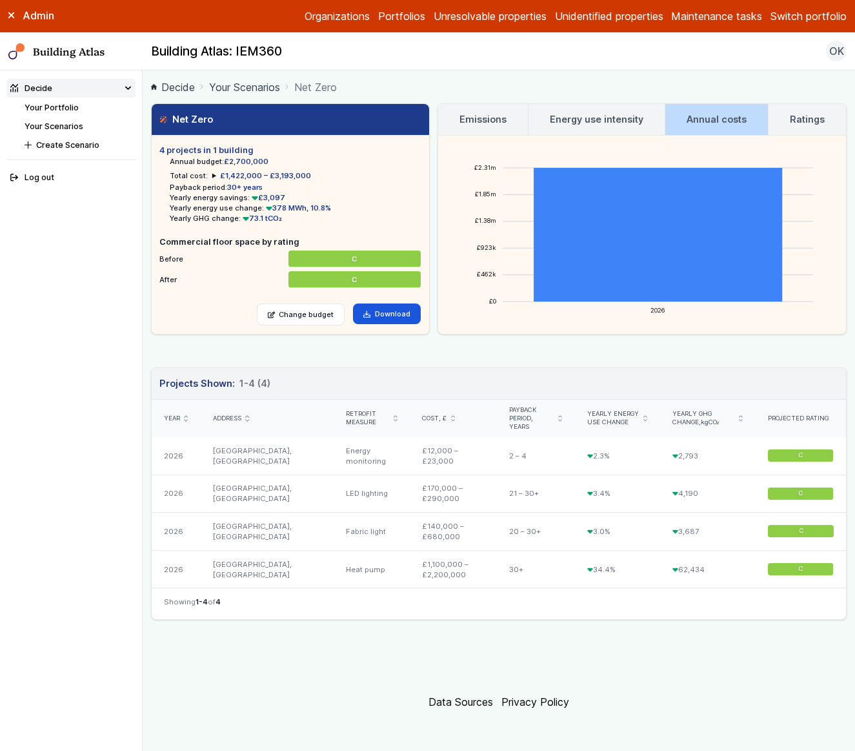
click at [776, 119] on h3 "Ratings" at bounding box center [807, 119] width 35 height 14
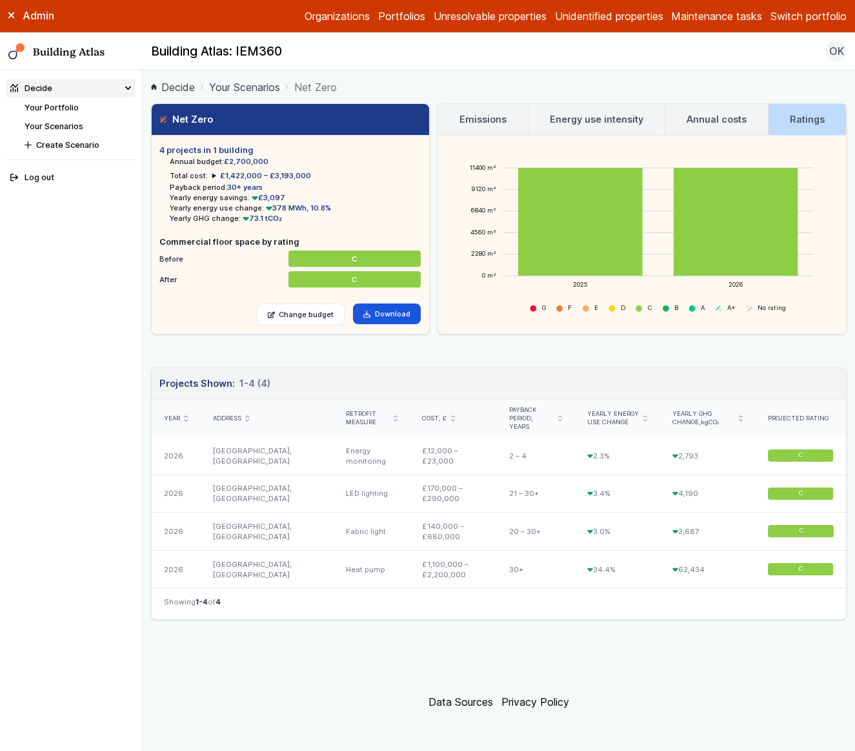
click at [485, 115] on h3 "Emissions" at bounding box center [483, 119] width 47 height 14
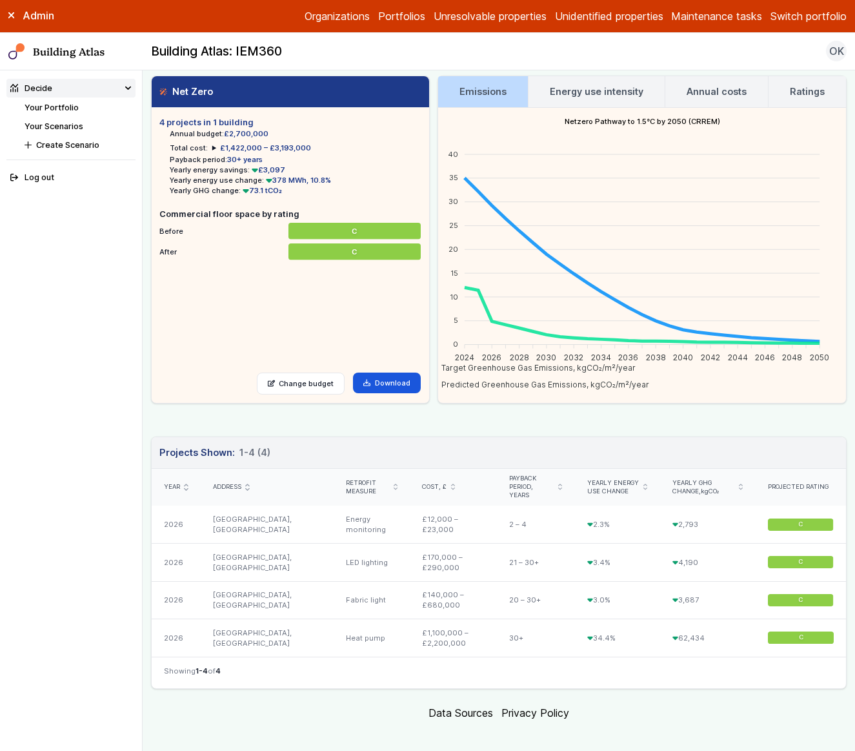
scroll to position [30, 0]
